Goal: Check status: Check status

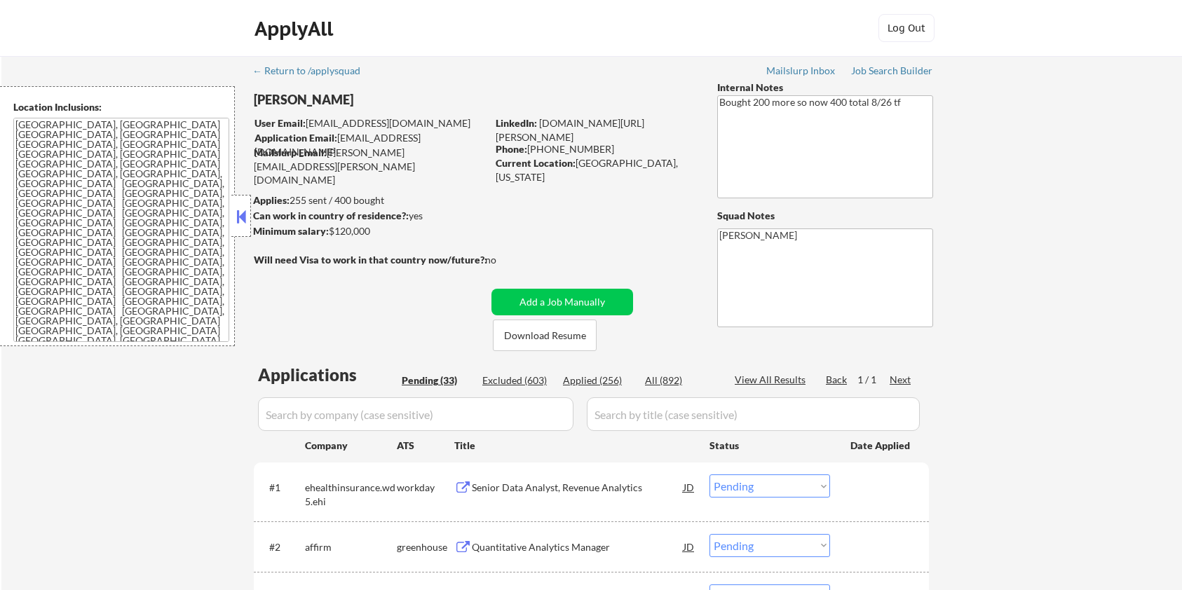
select select ""pending""
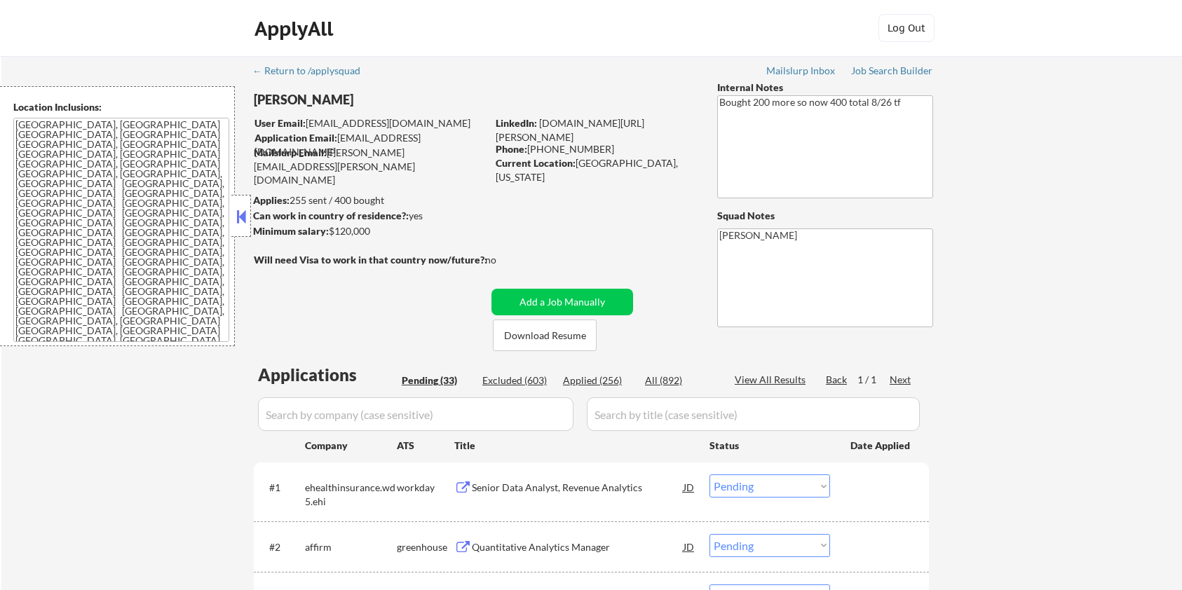
select select ""pending""
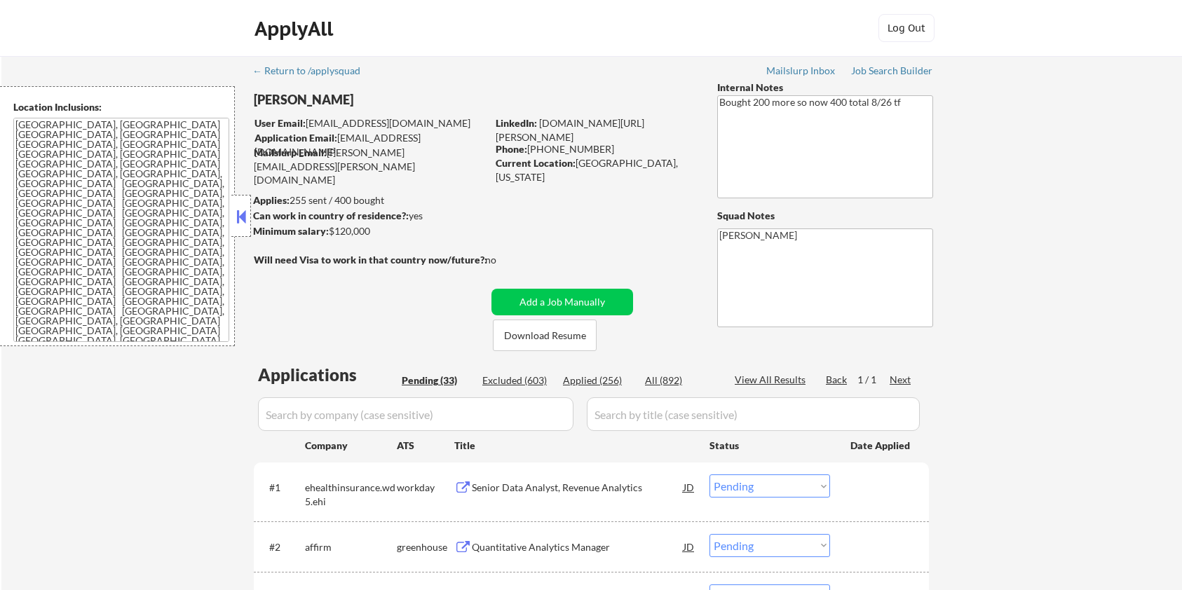
select select ""pending""
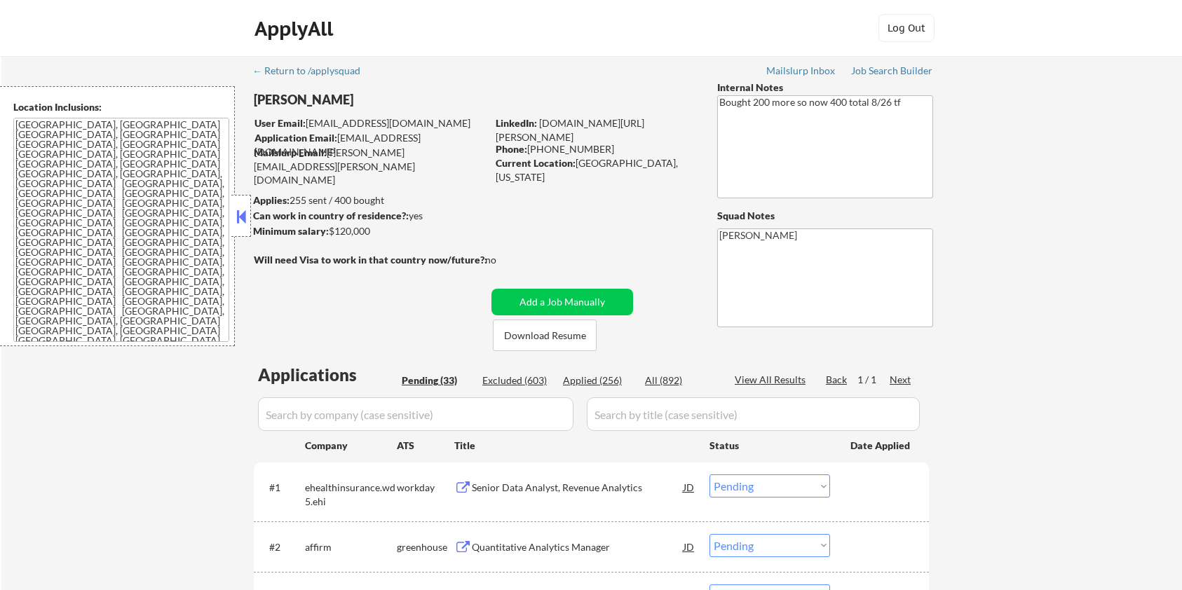
select select ""pending""
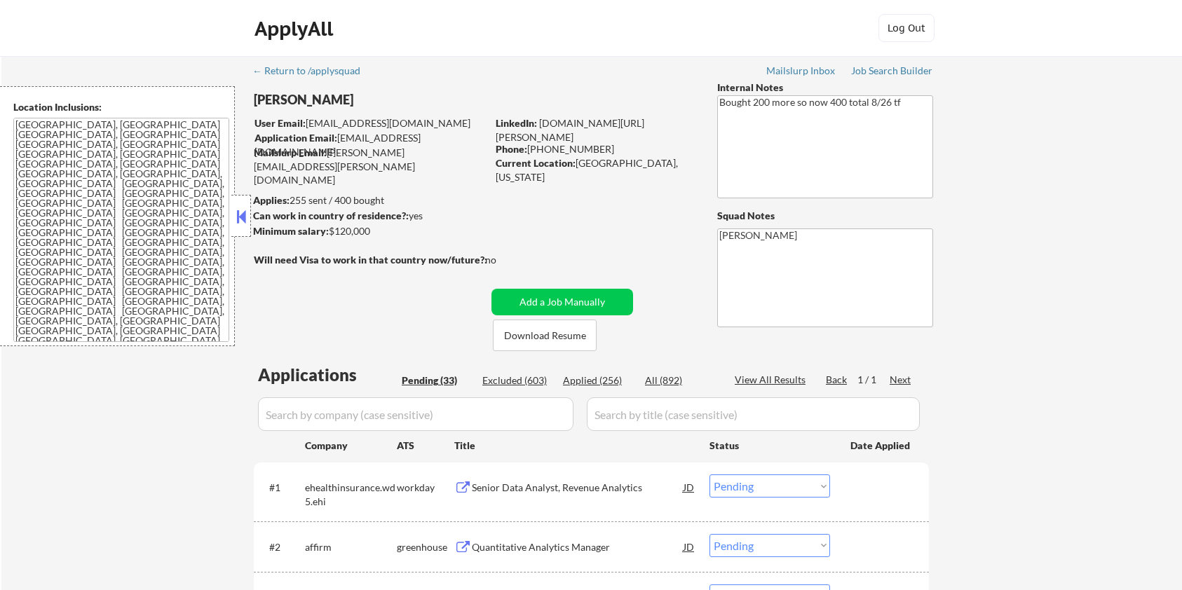
select select ""pending""
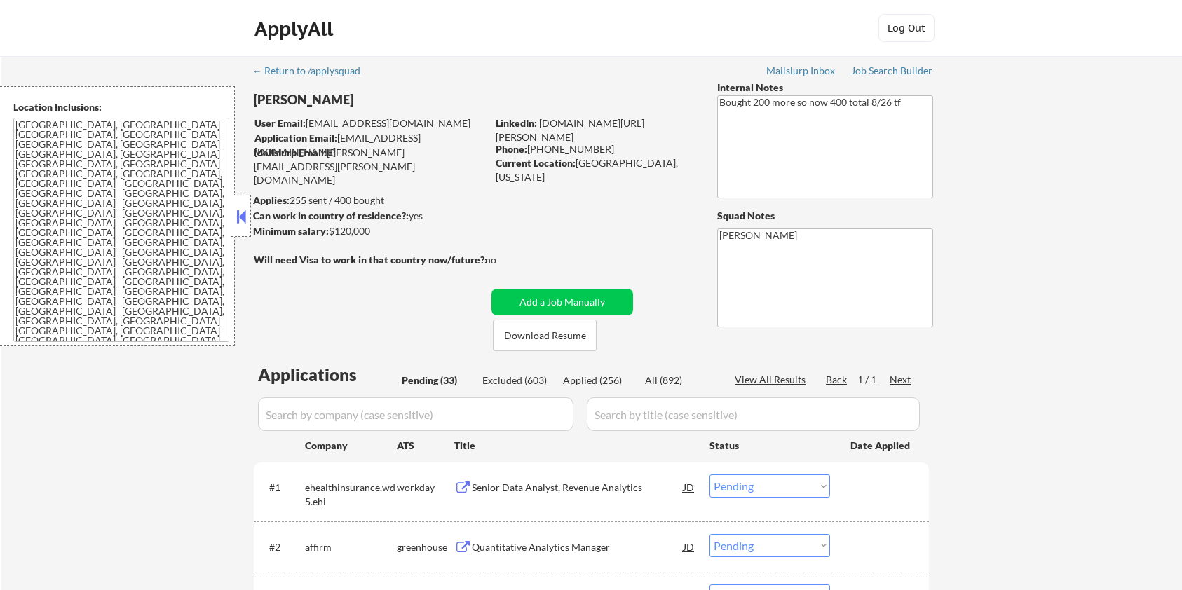
select select ""pending""
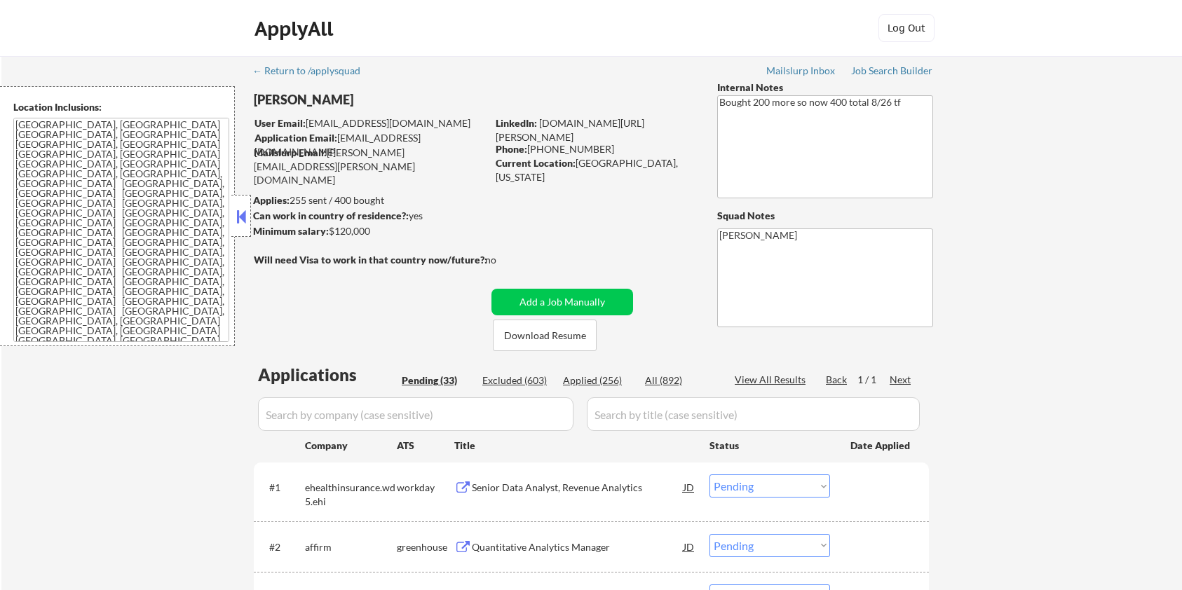
select select ""pending""
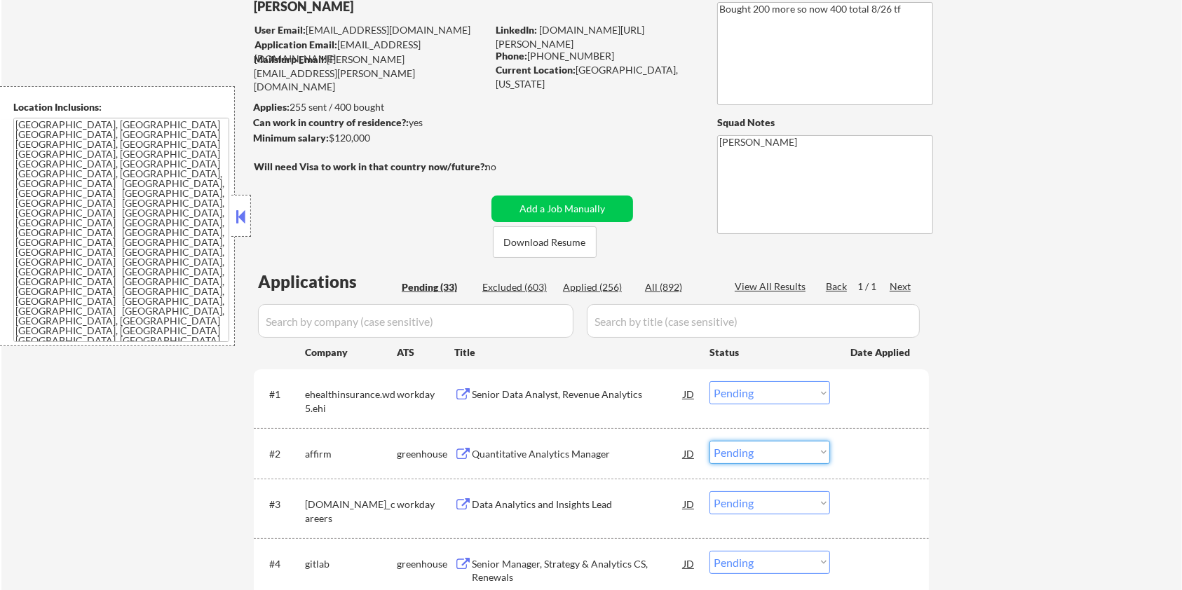
click at [748, 453] on select "Choose an option... Pending Applied Excluded (Questions) Excluded (Expired) Exc…" at bounding box center [769, 452] width 121 height 23
click at [709, 441] on select "Choose an option... Pending Applied Excluded (Questions) Excluded (Expired) Exc…" at bounding box center [769, 452] width 121 height 23
select select ""pending""
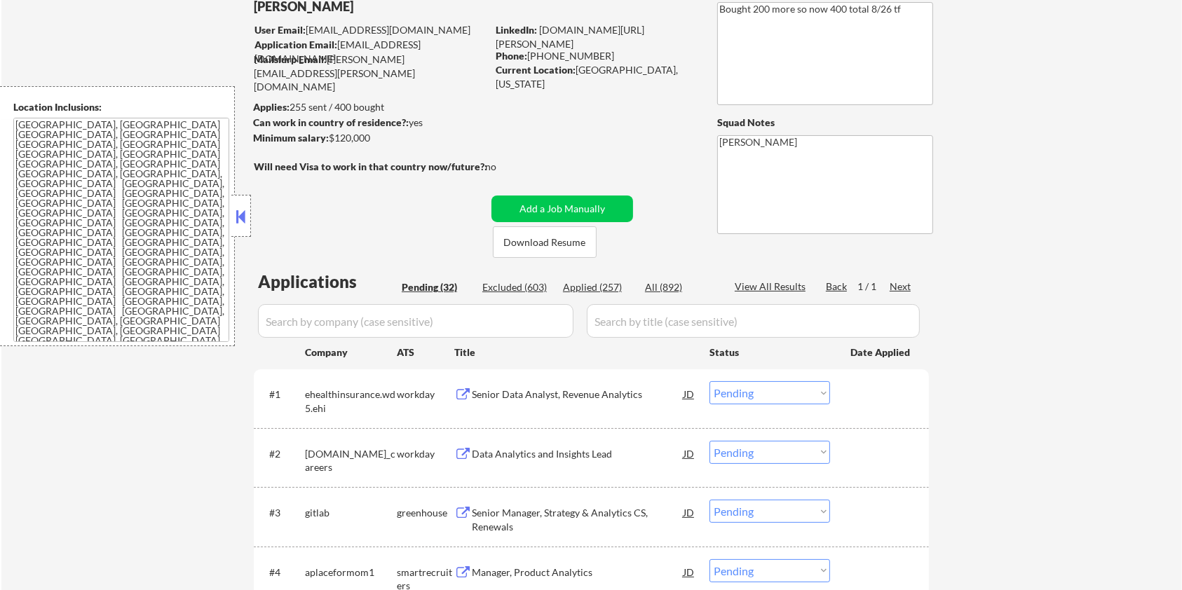
click at [519, 394] on div "Senior Data Analyst, Revenue Analytics" at bounding box center [578, 395] width 212 height 14
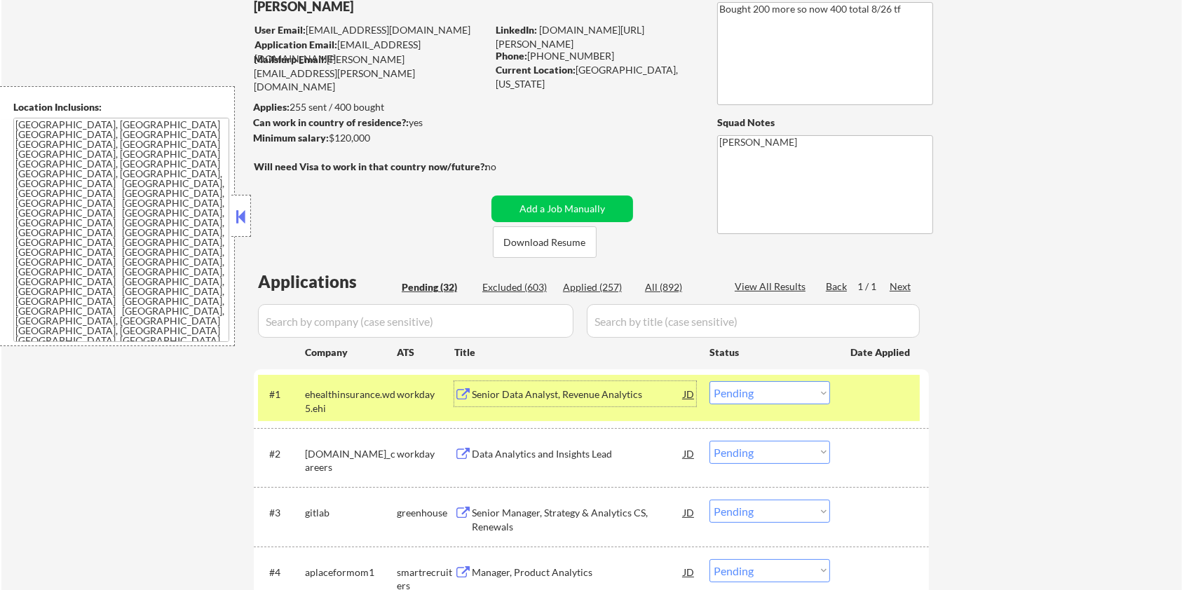
click at [805, 387] on select "Choose an option... Pending Applied Excluded (Questions) Excluded (Expired) Exc…" at bounding box center [769, 392] width 121 height 23
click at [709, 381] on select "Choose an option... Pending Applied Excluded (Questions) Excluded (Expired) Exc…" at bounding box center [769, 392] width 121 height 23
click at [589, 393] on div "Data Analytics and Insights Lead" at bounding box center [578, 395] width 212 height 14
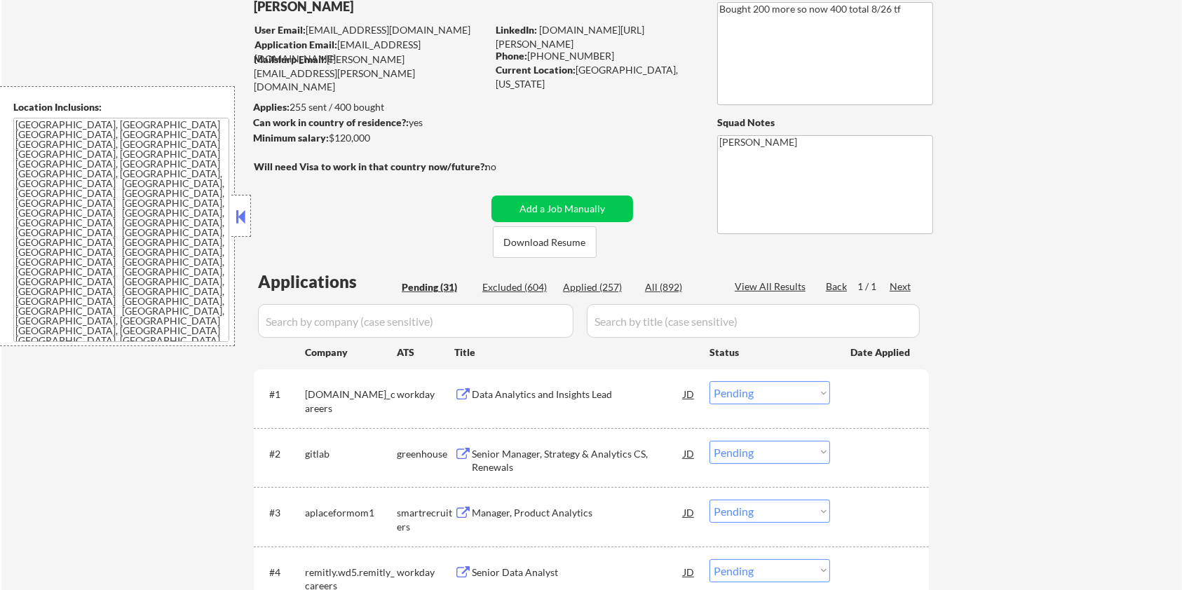
drag, startPoint x: 376, startPoint y: 143, endPoint x: 330, endPoint y: 138, distance: 45.8
click at [330, 138] on div "Minimum salary: $120,000" at bounding box center [369, 138] width 233 height 14
copy div "$120,000"
click at [810, 398] on select "Choose an option... Pending Applied Excluded (Questions) Excluded (Expired) Exc…" at bounding box center [769, 392] width 121 height 23
click at [709, 381] on select "Choose an option... Pending Applied Excluded (Questions) Excluded (Expired) Exc…" at bounding box center [769, 392] width 121 height 23
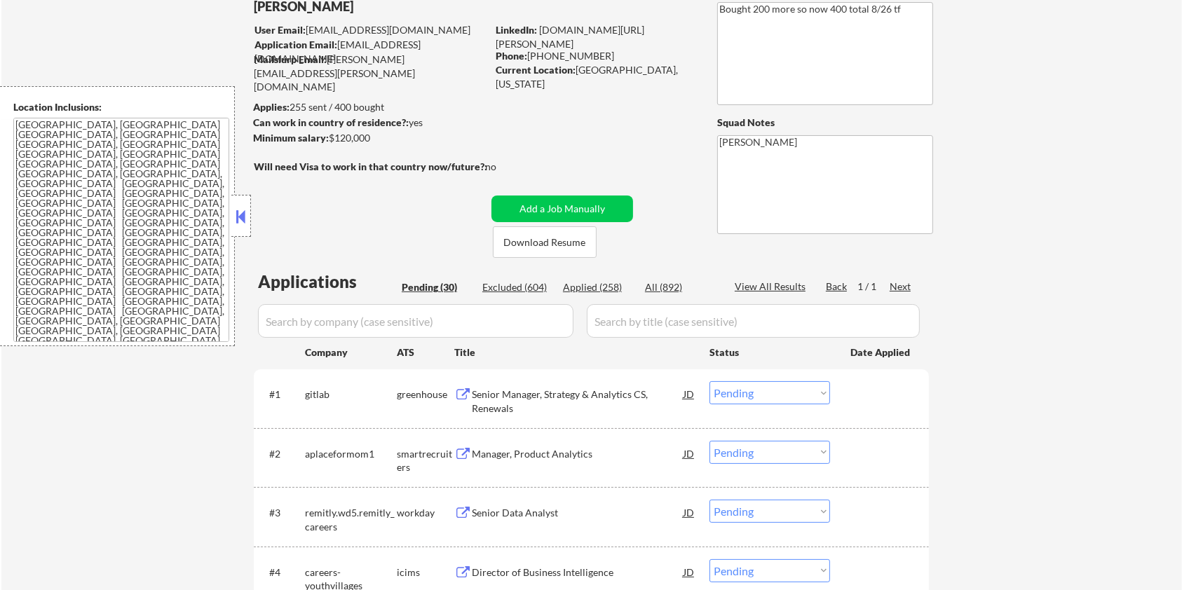
click at [549, 400] on div "Senior Manager, Strategy & Analytics CS, Renewals" at bounding box center [578, 401] width 212 height 27
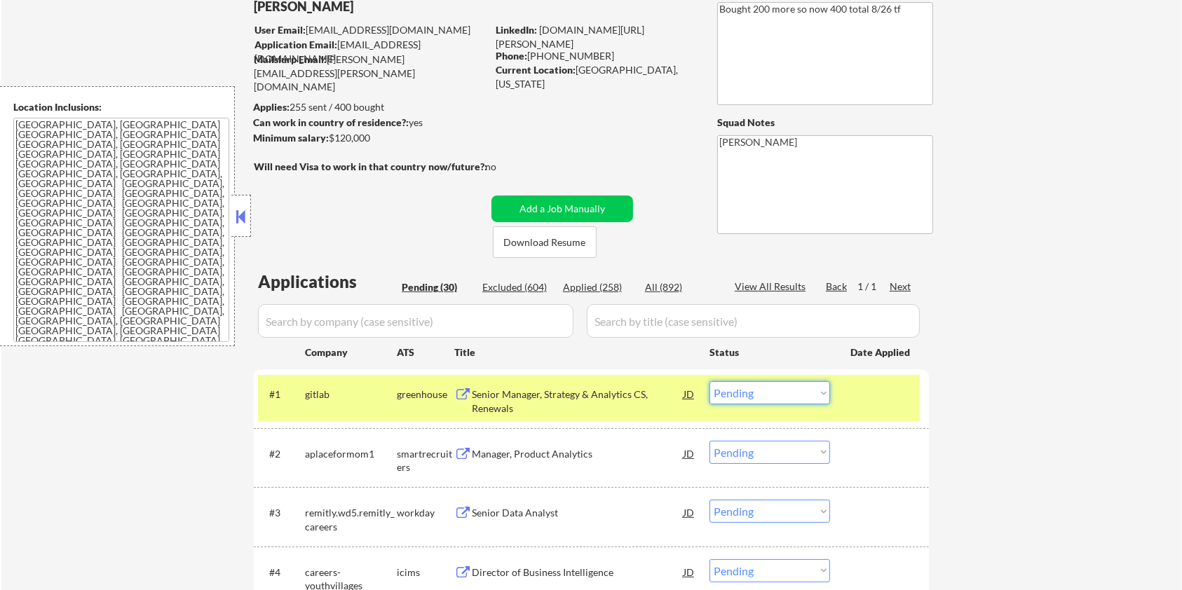
click at [767, 395] on select "Choose an option... Pending Applied Excluded (Questions) Excluded (Expired) Exc…" at bounding box center [769, 392] width 121 height 23
click at [709, 381] on select "Choose an option... Pending Applied Excluded (Questions) Excluded (Expired) Exc…" at bounding box center [769, 392] width 121 height 23
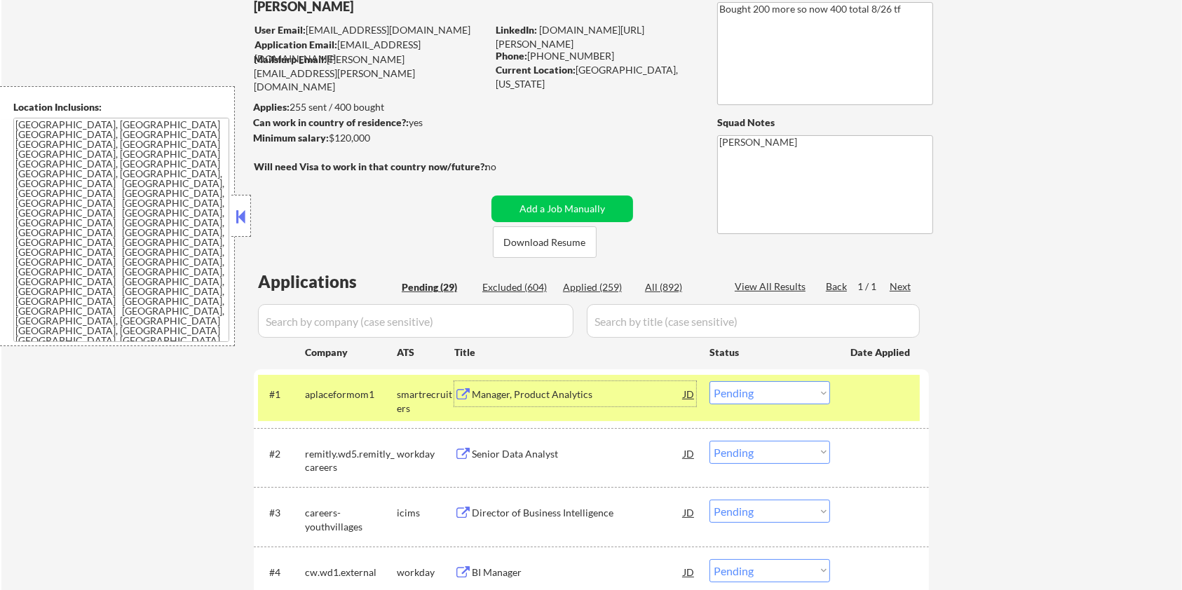
click at [528, 395] on div "Manager, Product Analytics" at bounding box center [578, 395] width 212 height 14
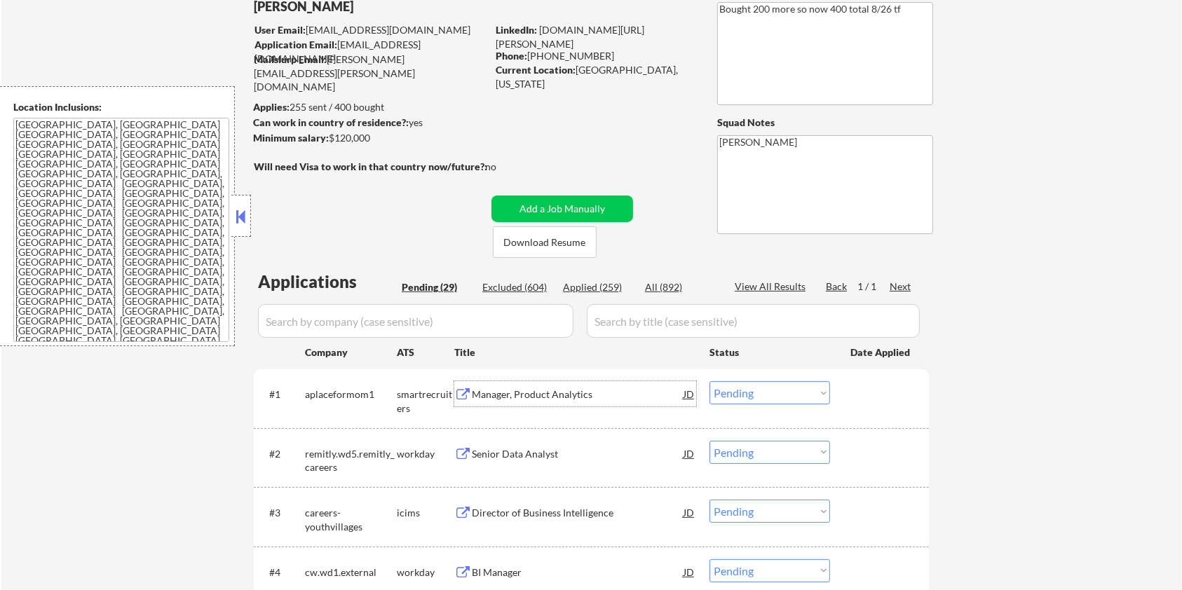
click at [800, 395] on select "Choose an option... Pending Applied Excluded (Questions) Excluded (Expired) Exc…" at bounding box center [769, 392] width 121 height 23
click at [709, 381] on select "Choose an option... Pending Applied Excluded (Questions) Excluded (Expired) Exc…" at bounding box center [769, 392] width 121 height 23
select select ""pending""
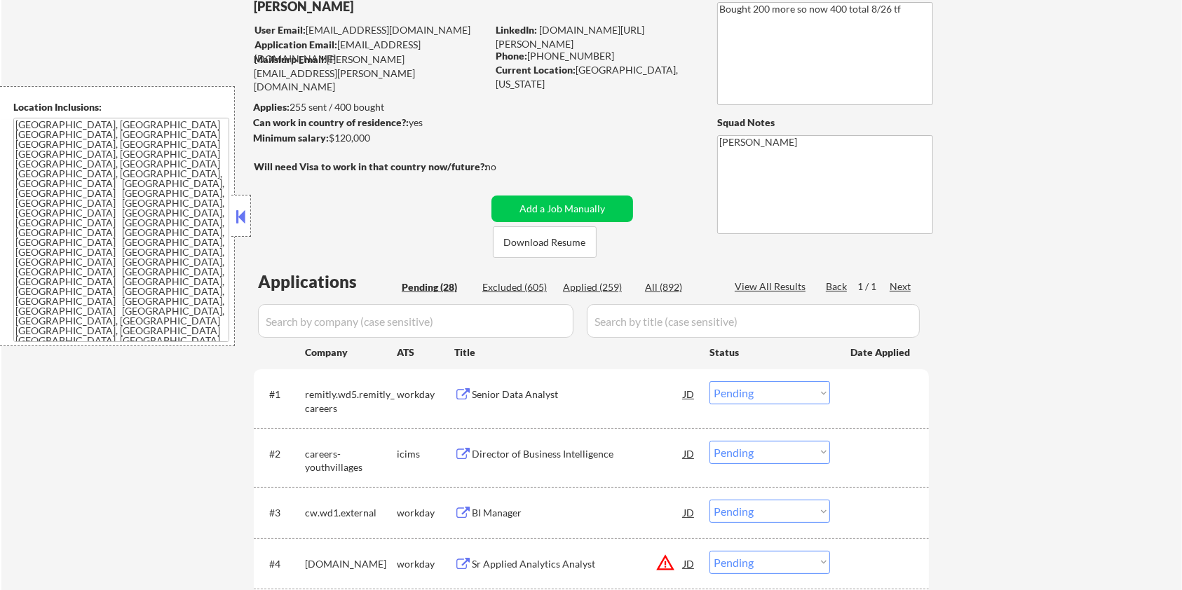
click at [515, 393] on div "Senior Data Analyst" at bounding box center [578, 395] width 212 height 14
